Goal: Task Accomplishment & Management: Manage account settings

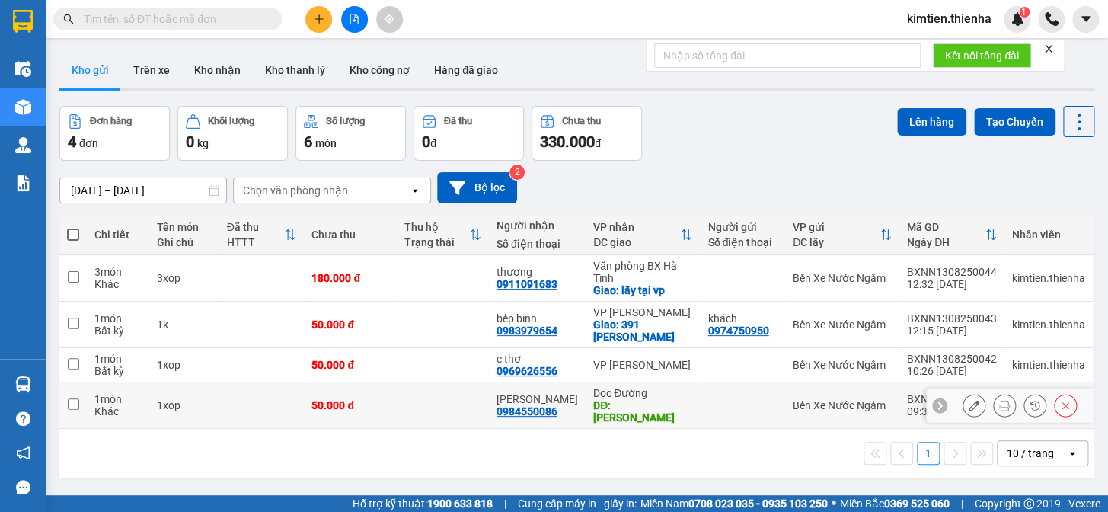
click at [1006, 394] on div at bounding box center [1020, 405] width 114 height 23
click at [999, 400] on icon at bounding box center [1004, 405] width 11 height 11
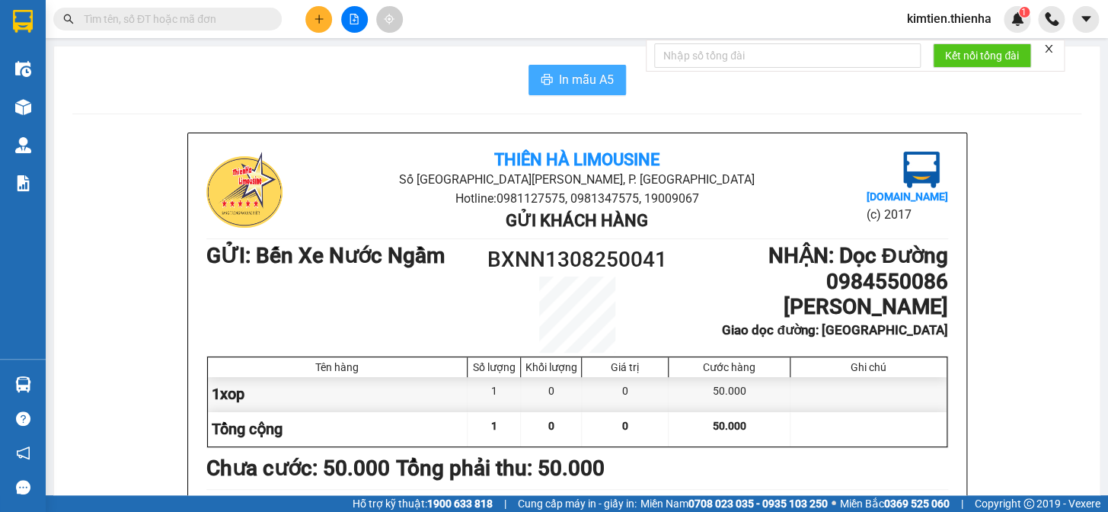
click at [577, 77] on span "In mẫu A5" at bounding box center [586, 79] width 55 height 19
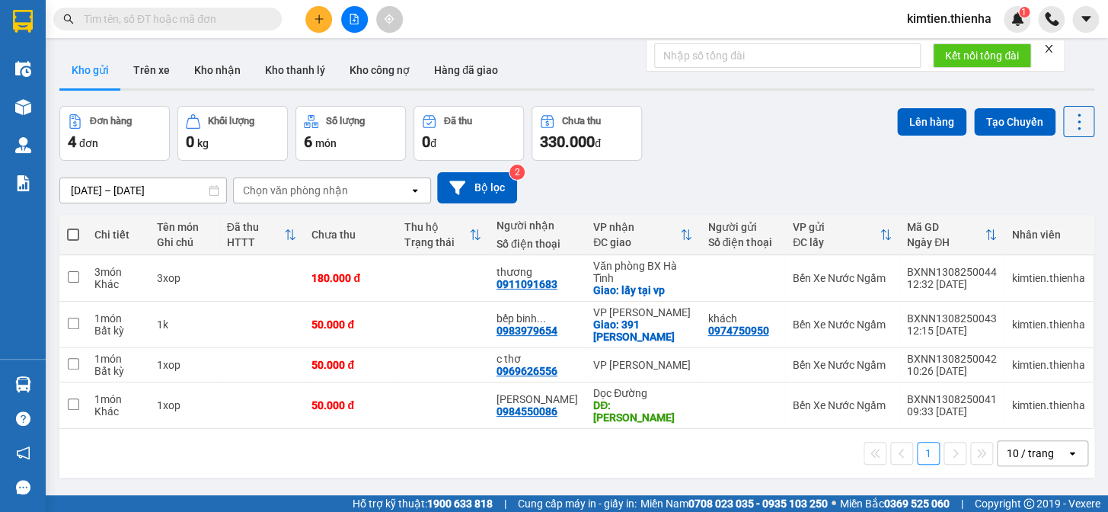
scroll to position [91, 0]
click at [824, 440] on div "1 10 / trang open" at bounding box center [577, 453] width 1023 height 26
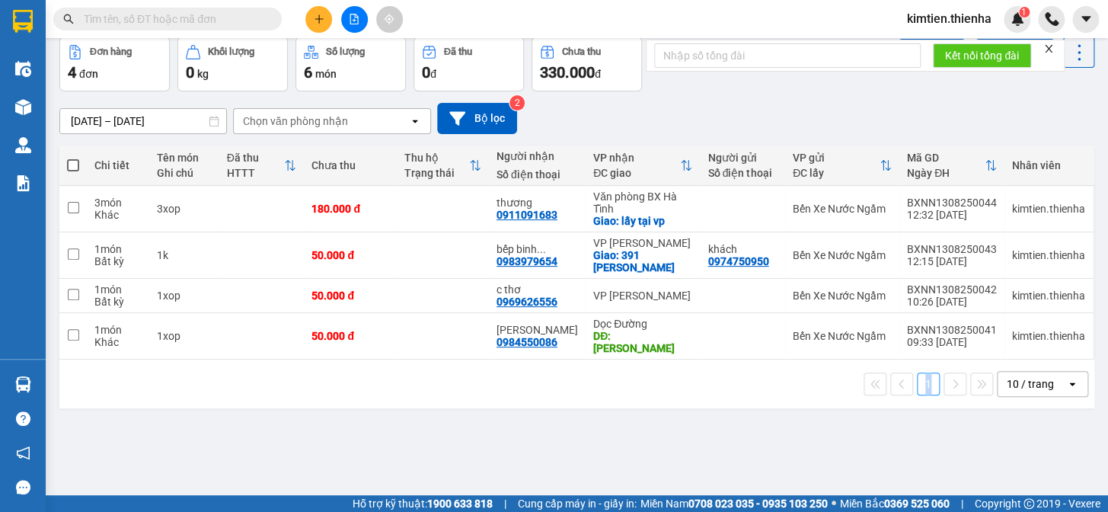
drag, startPoint x: 913, startPoint y: 399, endPoint x: 967, endPoint y: 396, distance: 53.4
click at [914, 399] on div "ver 1.8.137 Kho gửi Trên xe Kho nhận Kho thanh lý Kho công nợ Hàng đã giao Đơn …" at bounding box center [576, 232] width 1047 height 512
click at [839, 488] on main "ver 1.8.137 Kho gửi Trên xe Kho nhận Kho thanh lý Kho công nợ Hàng đã giao Đơn …" at bounding box center [554, 247] width 1108 height 495
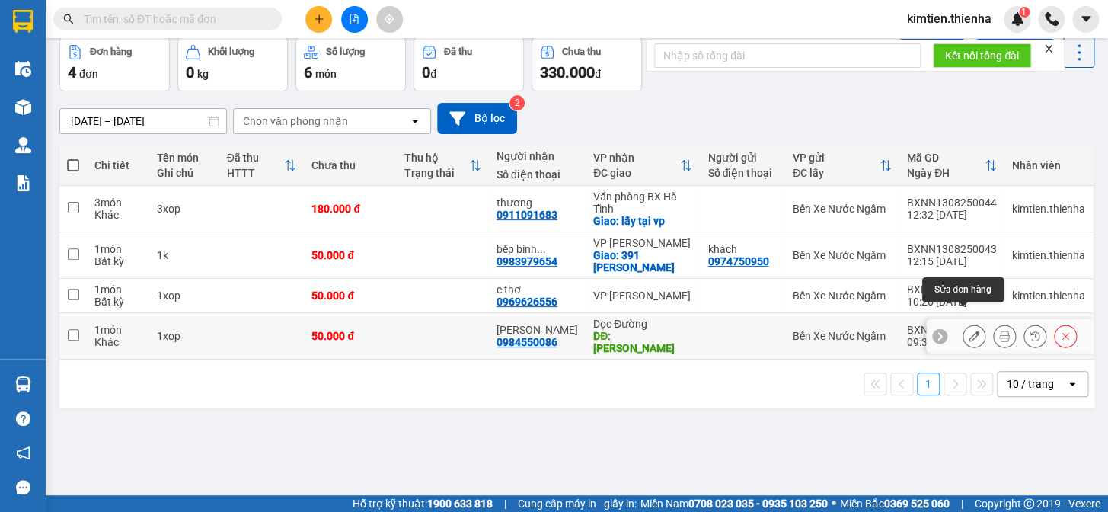
click at [970, 323] on button at bounding box center [974, 336] width 21 height 27
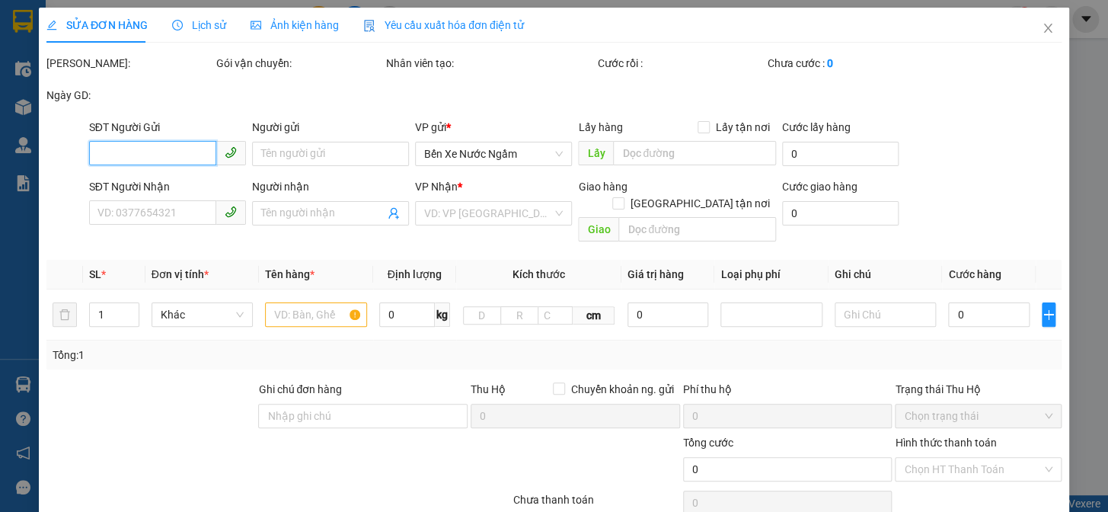
type input "0984550086"
type input "ngọc anh"
type input "hồng lĩnh"
type input "50.000"
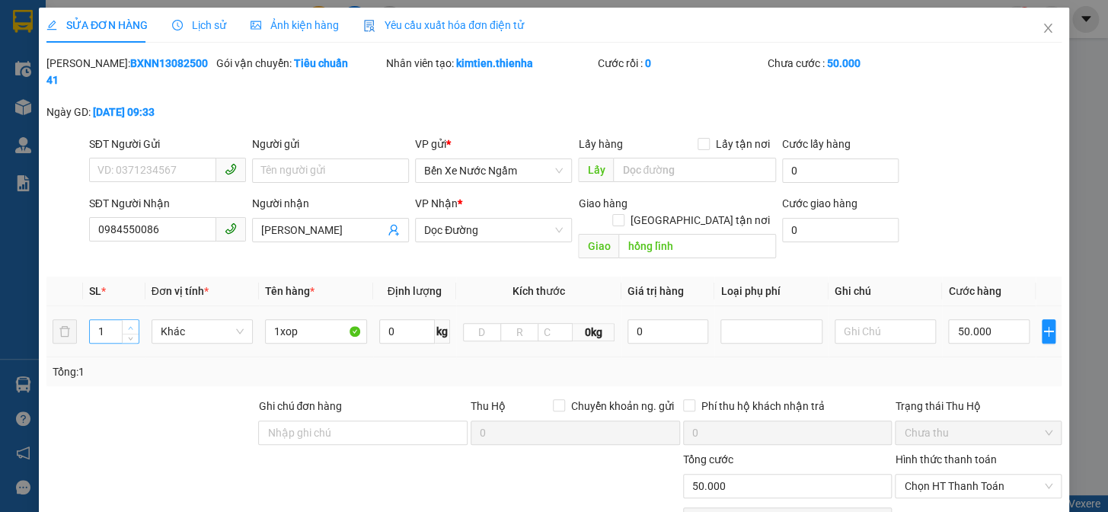
type input "2"
click at [137, 320] on span "Increase Value" at bounding box center [130, 327] width 17 height 14
drag, startPoint x: 302, startPoint y: 301, endPoint x: 279, endPoint y: 302, distance: 22.9
click at [279, 319] on input "1xop" at bounding box center [316, 331] width 102 height 24
type input "1"
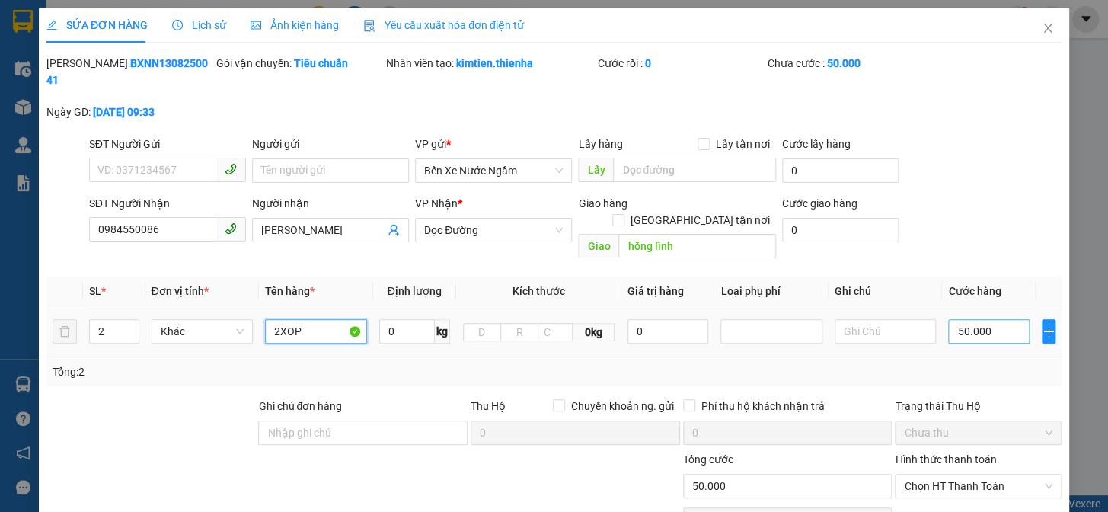
type input "2XOP"
click at [948, 319] on input "50.000" at bounding box center [988, 331] width 81 height 24
type input "1"
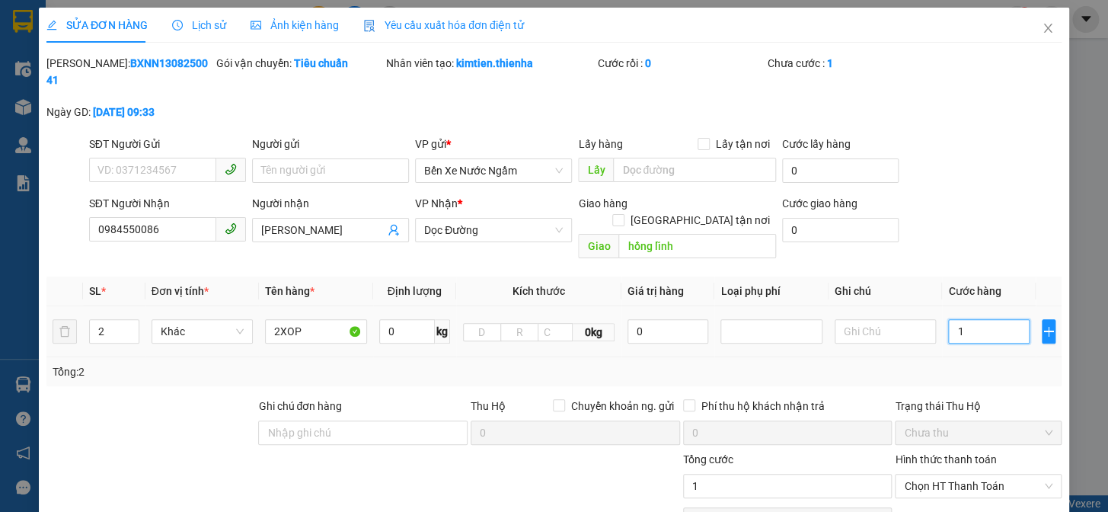
type input "10"
type input "100"
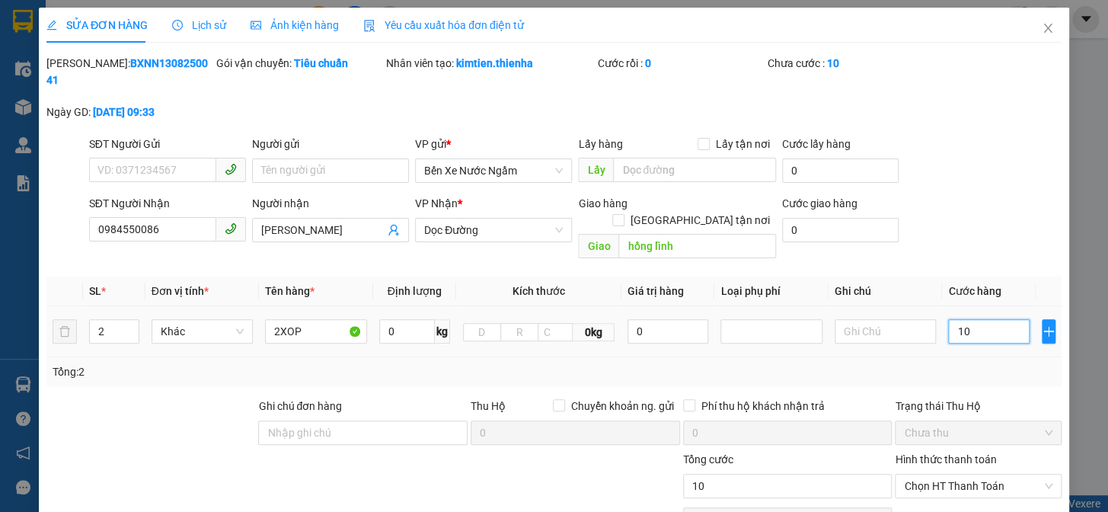
type input "100"
type input "1.000"
type input "10.000"
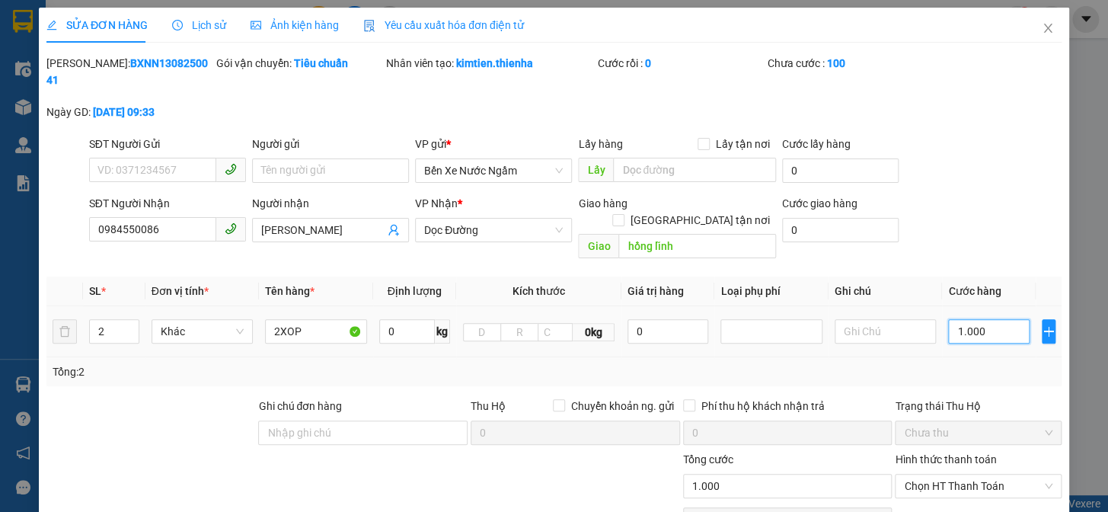
type input "10.000"
type input "100.000"
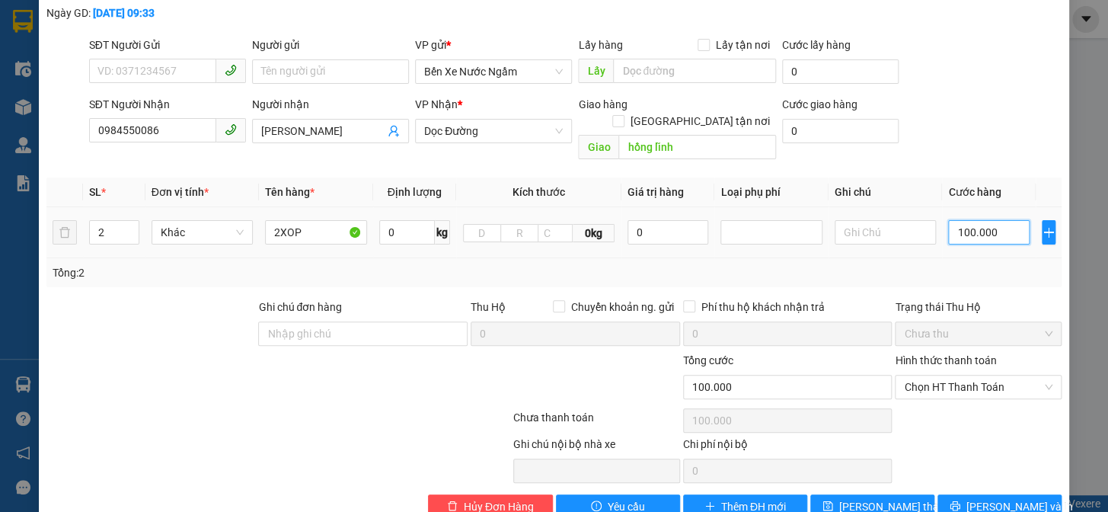
scroll to position [101, 0]
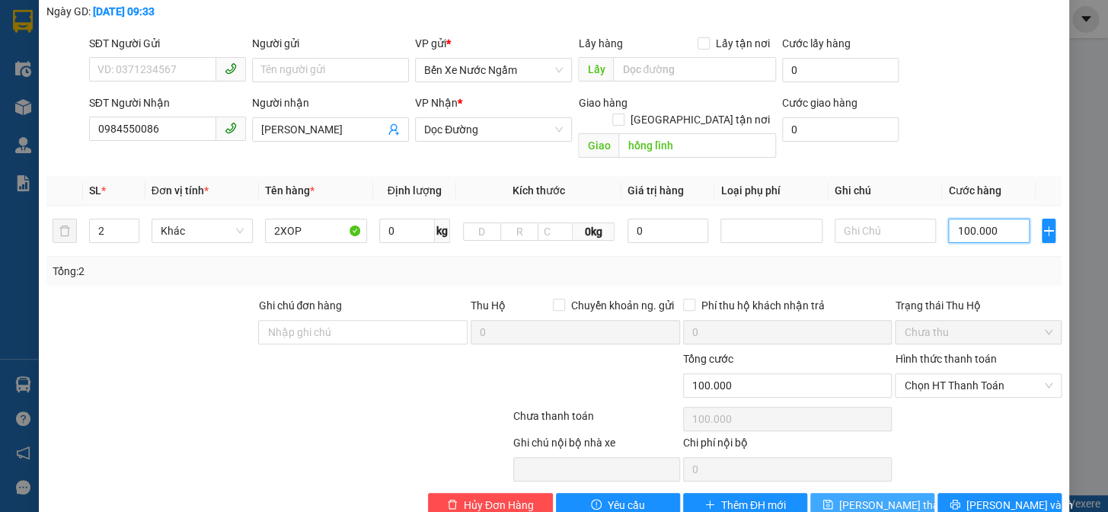
type input "100.000"
click at [817, 493] on button "Lưu thay đổi" at bounding box center [873, 505] width 124 height 24
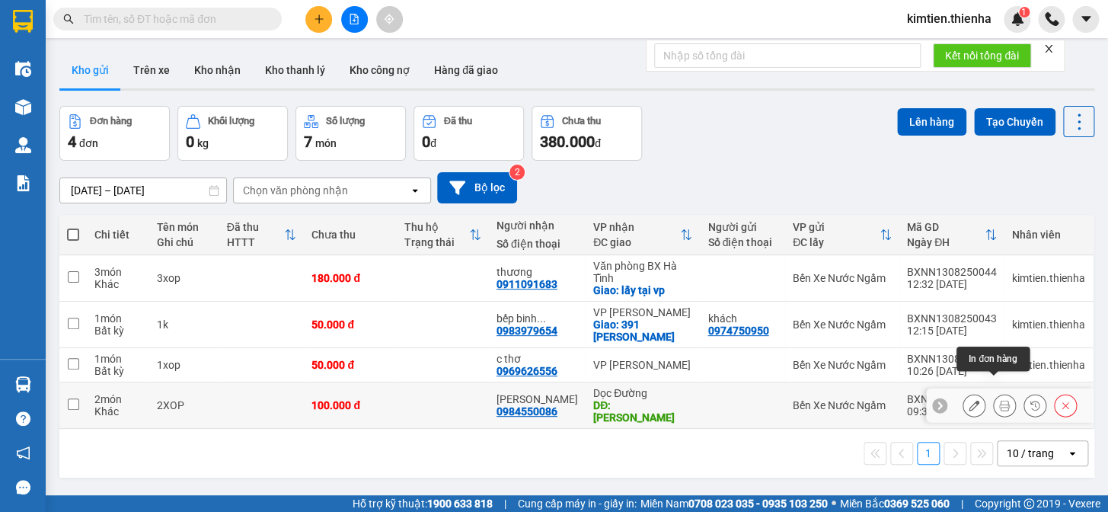
click at [993, 394] on div at bounding box center [1004, 405] width 23 height 23
click at [999, 400] on icon at bounding box center [1004, 405] width 11 height 11
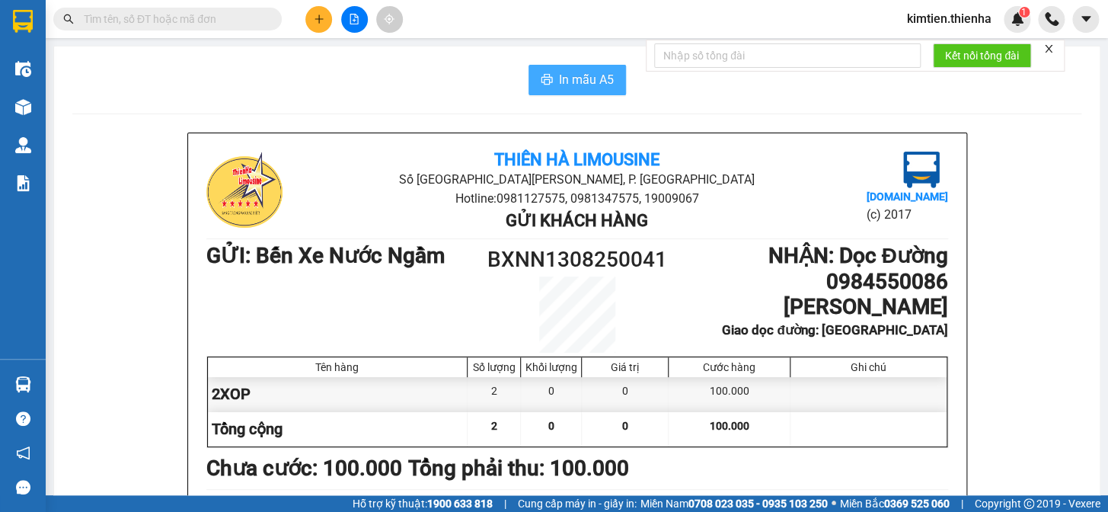
click at [590, 80] on span "In mẫu A5" at bounding box center [586, 79] width 55 height 19
